Goal: Task Accomplishment & Management: Manage account settings

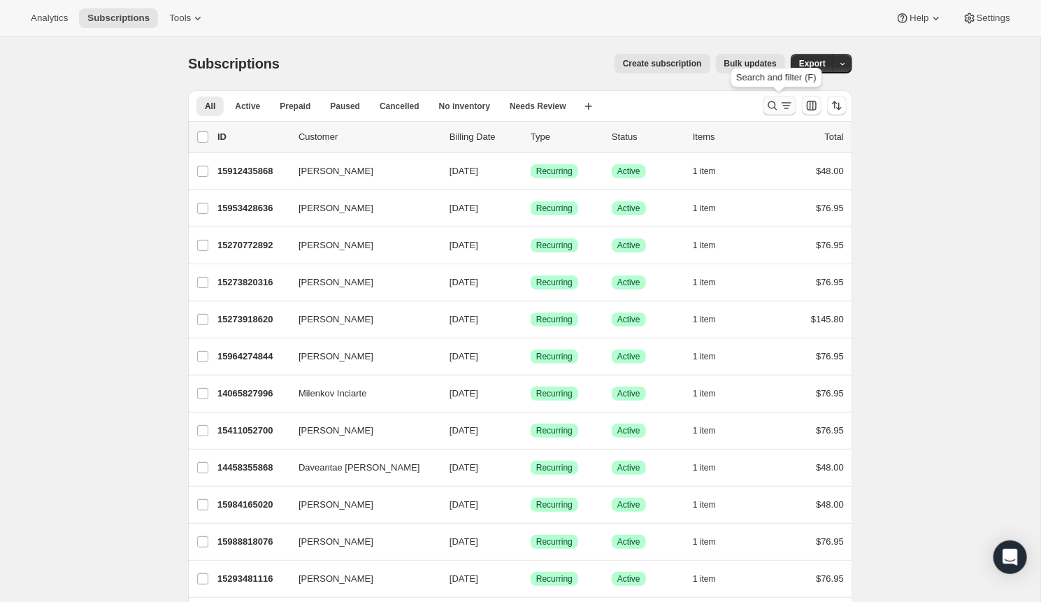
click at [767, 109] on icon "Search and filter results" at bounding box center [773, 106] width 14 height 14
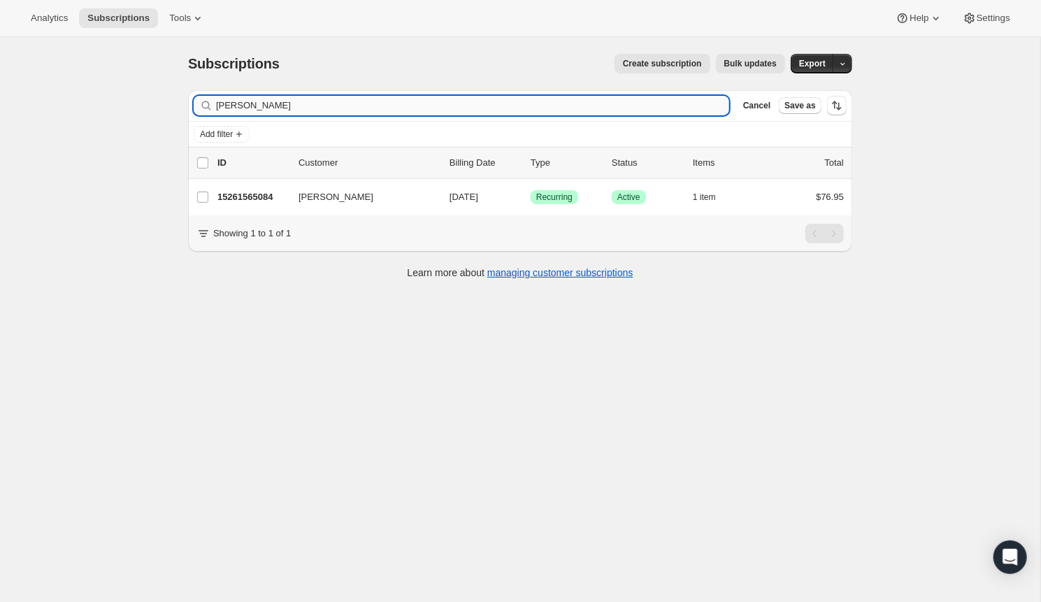
type input "[PERSON_NAME]"
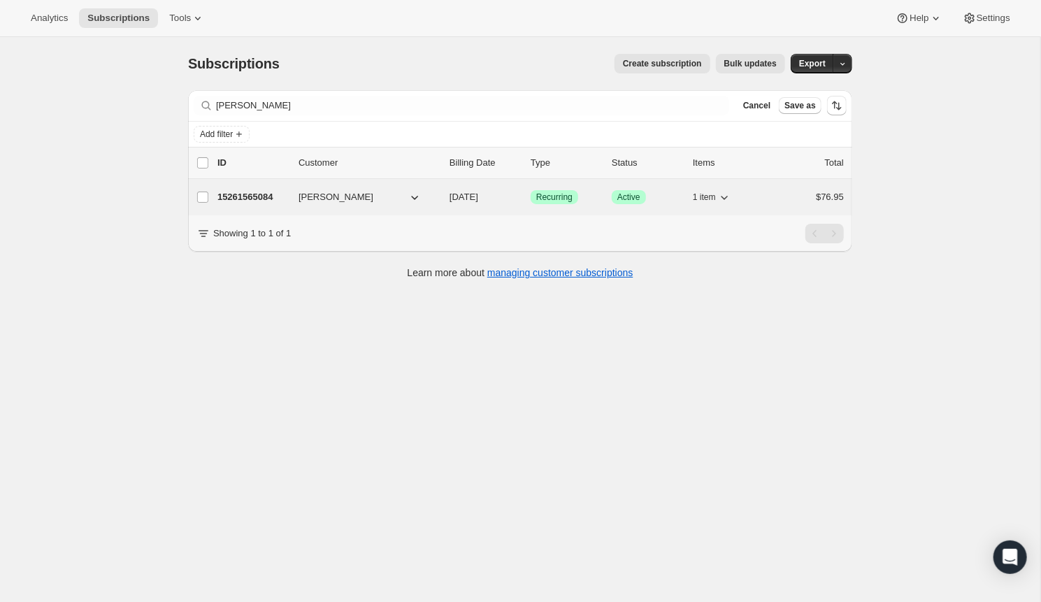
drag, startPoint x: 496, startPoint y: 113, endPoint x: 244, endPoint y: 197, distance: 265.2
click at [244, 197] on p "15261565084" at bounding box center [253, 197] width 70 height 14
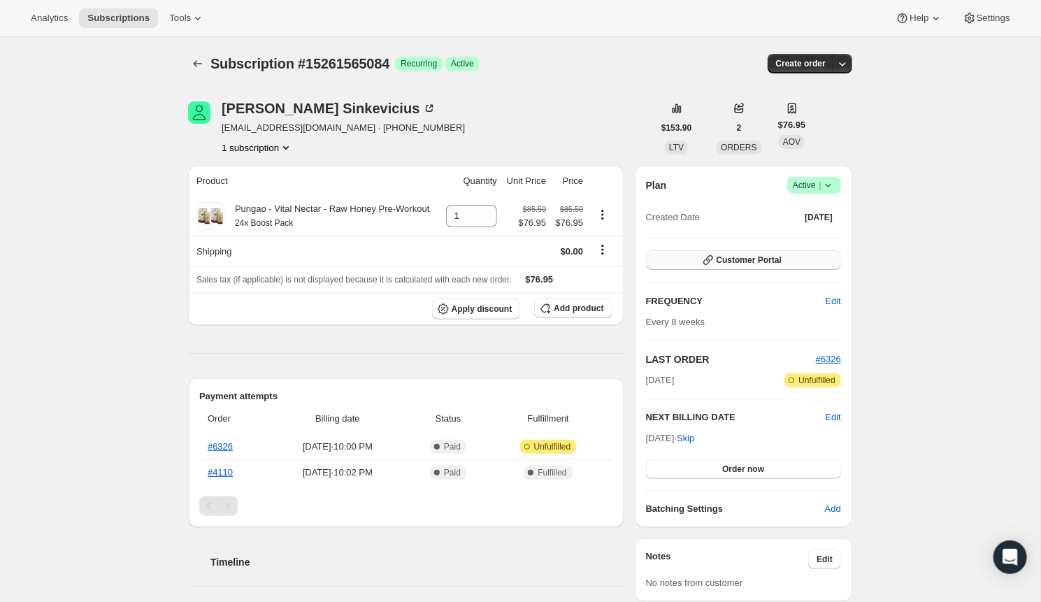
click at [793, 265] on button "Customer Portal" at bounding box center [743, 260] width 195 height 20
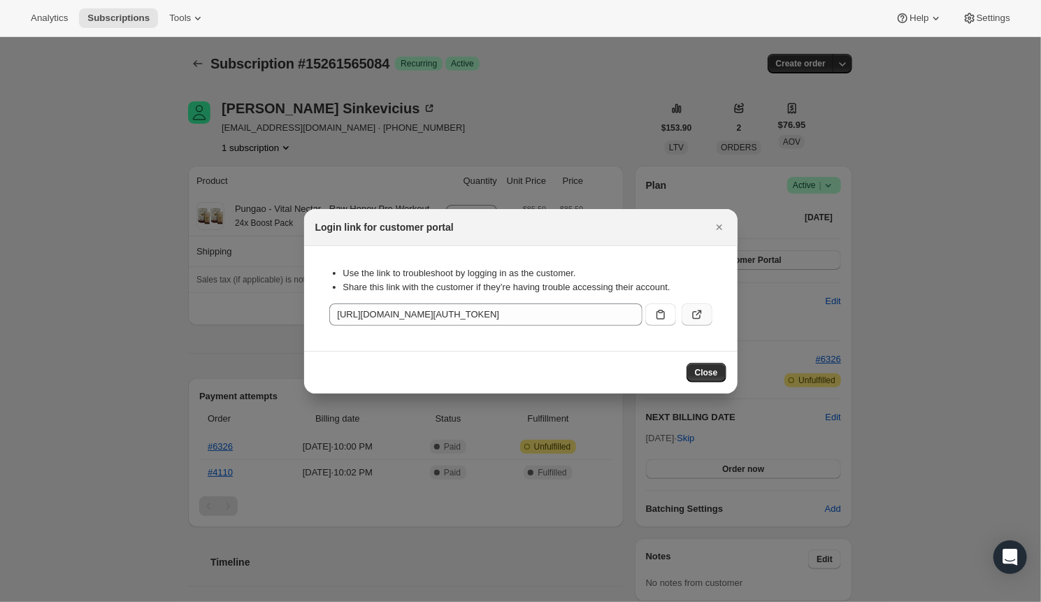
click at [702, 321] on button ":rcb:" at bounding box center [697, 315] width 31 height 22
